Goal: Entertainment & Leisure: Consume media (video, audio)

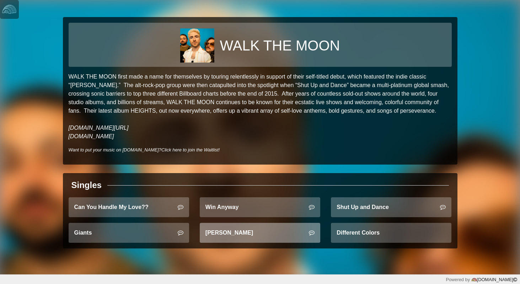
click at [249, 234] on link "Anna Sun" at bounding box center [260, 233] width 120 height 20
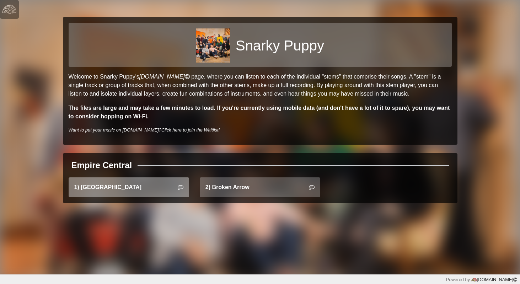
click at [144, 192] on link "1) East Bay" at bounding box center [129, 187] width 120 height 20
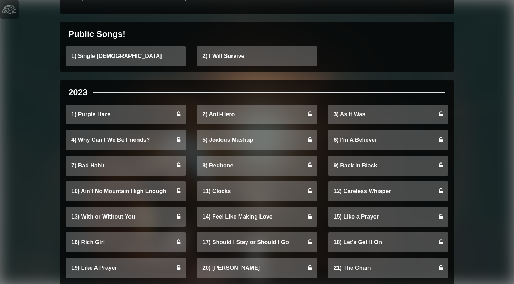
scroll to position [91, 0]
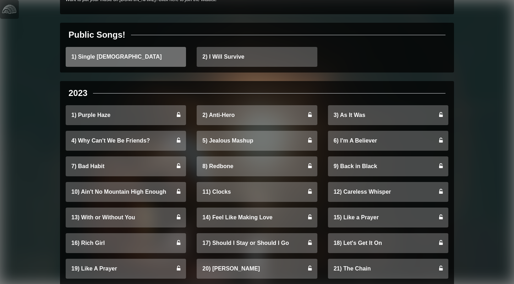
click at [112, 55] on link "1) Single Ladies" at bounding box center [126, 57] width 120 height 20
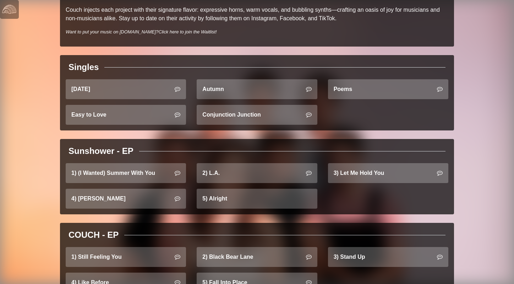
scroll to position [242, 0]
